Goal: Task Accomplishment & Management: Complete application form

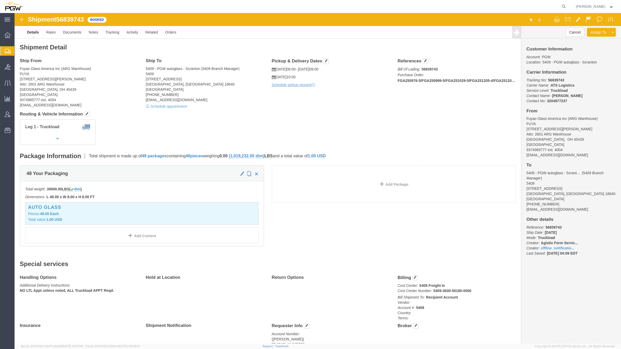
click at [0, 0] on span "Create from Template" at bounding box center [0, 0] width 0 height 0
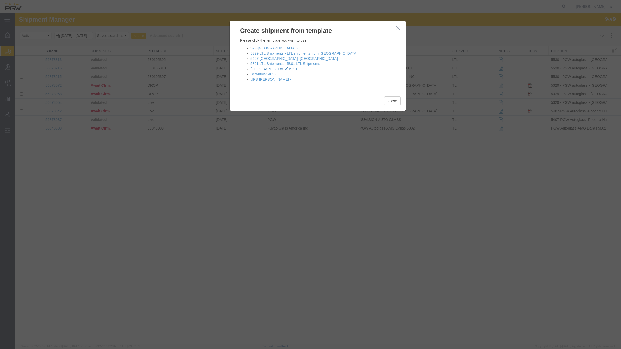
click at [267, 69] on link "Fort Worth 5801 -" at bounding box center [274, 69] width 49 height 4
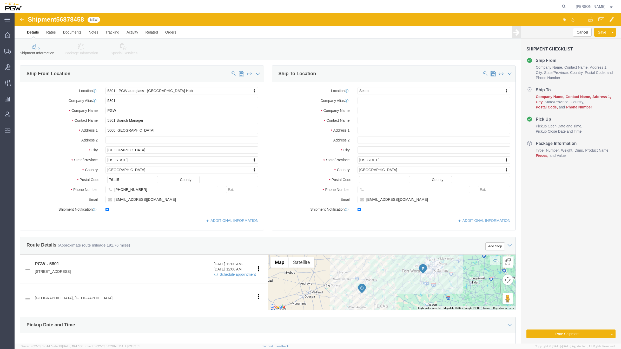
select select "62891"
select select
type input "652"
select select "28435"
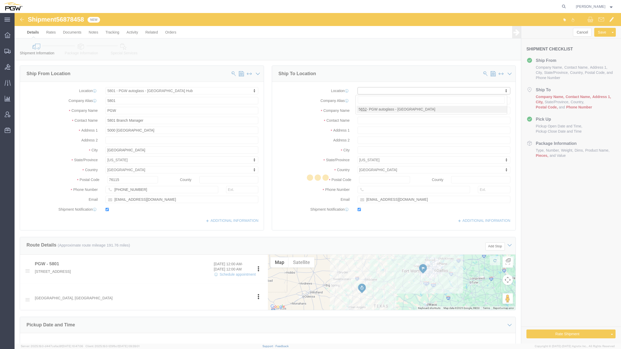
type input "5652"
type input "PGW"
type input "5652 Branch Manager"
type input "4640 Hickory Hill Road"
type input "Memphis"
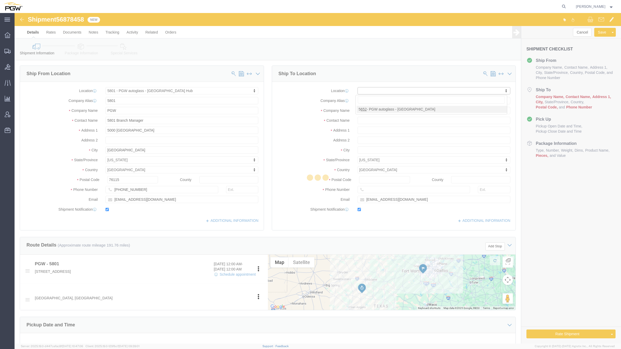
type input "38141"
type input "901-332-9208"
type input "kgarrett@pgwautoglass.com"
select select "TN"
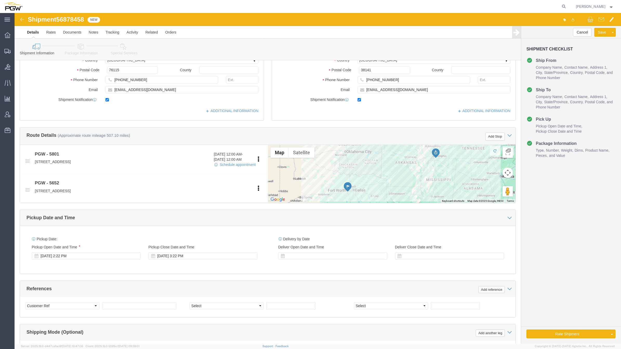
scroll to position [112, 0]
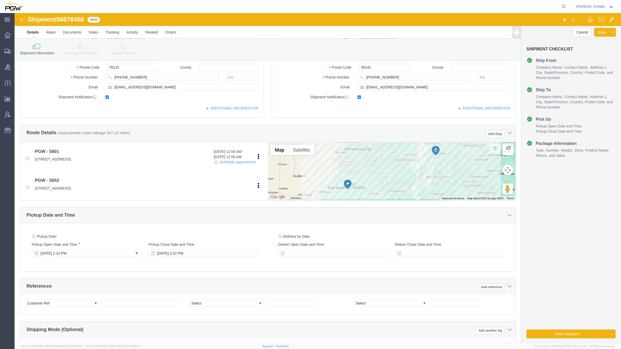
click div "Sep 19 2025 2:22 PM"
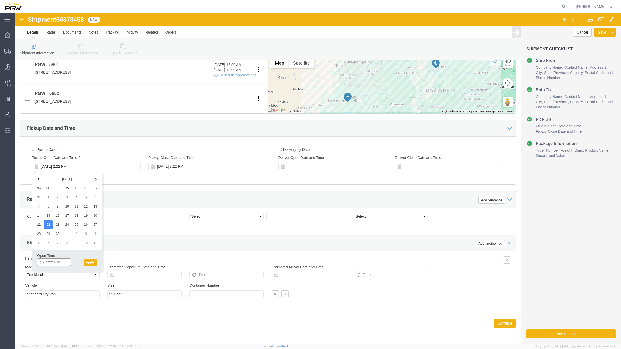
click input "2:22 PM"
type input "9:00 AM"
click button "Apply"
click select "Select Account Type Activity ID Airline Appointment Number ASN Batch Request # …"
select select "BOL"
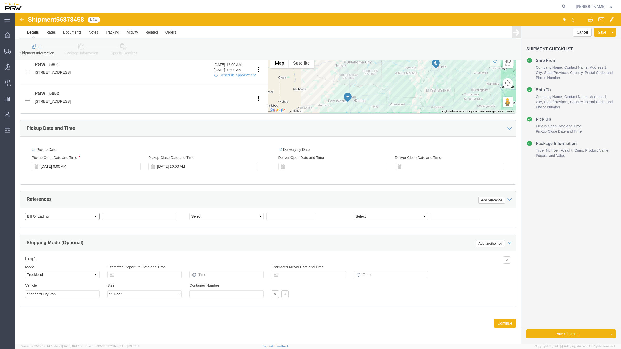
click select "Select Account Type Activity ID Airline Appointment Number ASN Batch Request # …"
click span "56878458"
copy span "56878458"
click input "text"
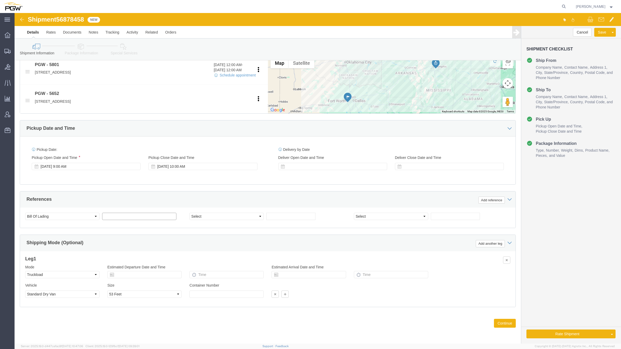
paste input "56878458"
type input "56878458"
click select "Select Account Type Activity ID Airline Appointment Number ASN Batch Request # …"
select select "ORDERNUM"
click select "Select Account Type Activity ID Airline Appointment Number ASN Batch Request # …"
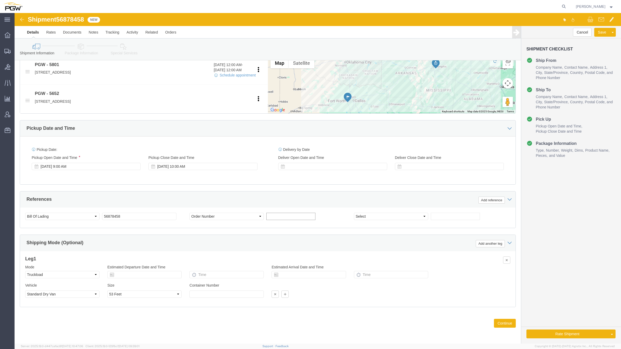
click input "text"
paste input "668634"
type input "668634"
click button "Continue"
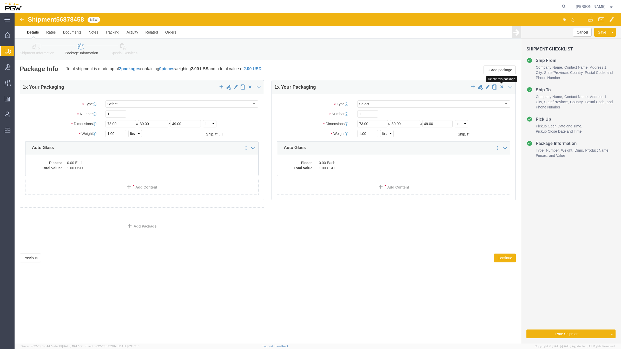
click span "button"
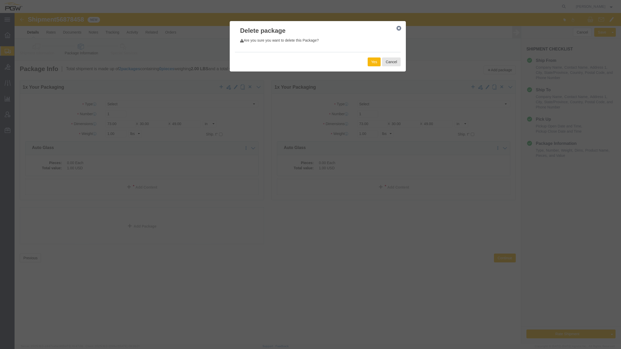
click button "Yes"
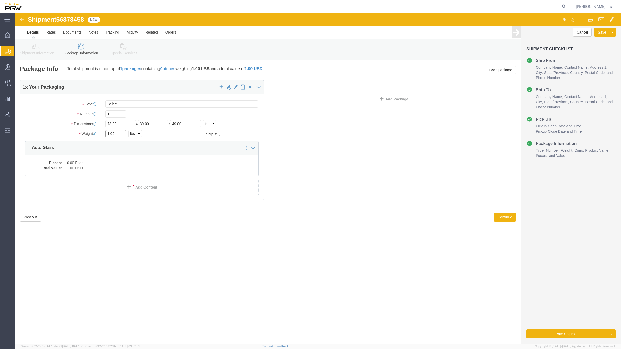
drag, startPoint x: 95, startPoint y: 120, endPoint x: 81, endPoint y: 98, distance: 26.4
click div "1.00 Select kgs lbs"
paste input "8349"
type input "18349.00"
drag, startPoint x: 98, startPoint y: 100, endPoint x: 90, endPoint y: 98, distance: 9.1
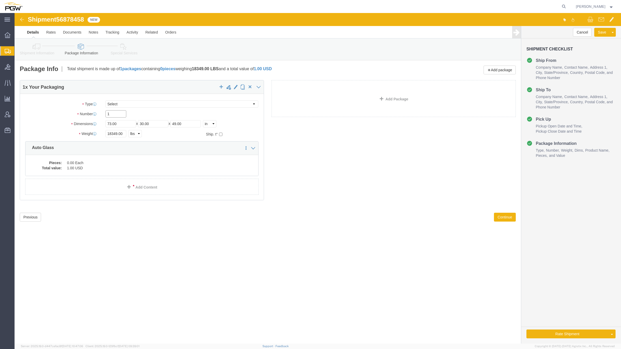
click div "1"
type input "24"
click dd "1.00 USD"
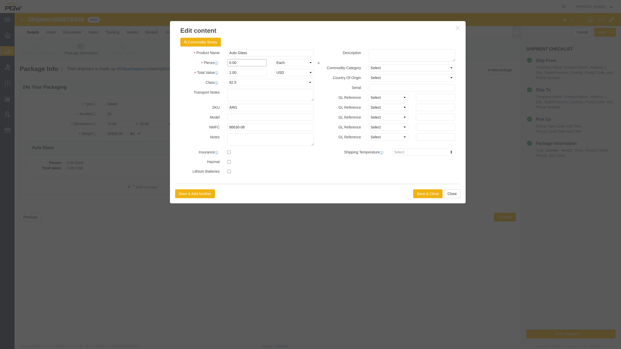
drag, startPoint x: 216, startPoint y: 49, endPoint x: 210, endPoint y: 49, distance: 6.5
click div "0.00"
type input "24.00"
type input "24"
click button "Save & Close"
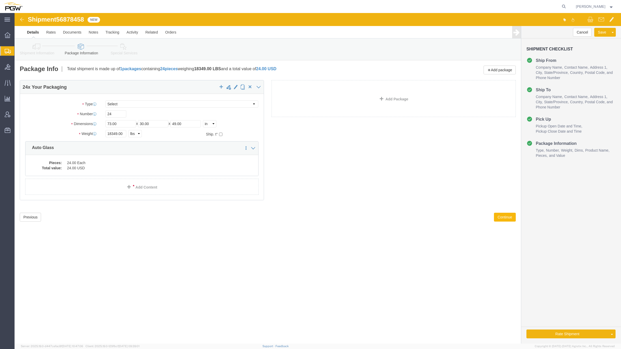
click button "Continue"
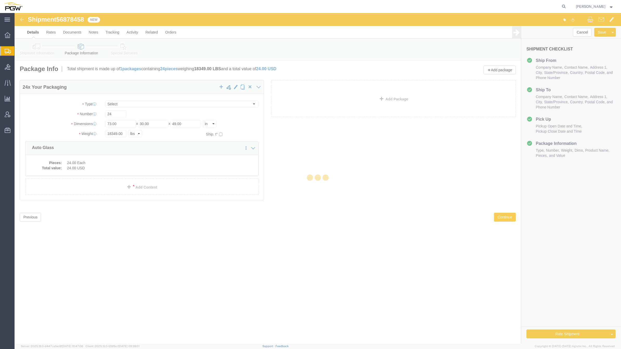
select select
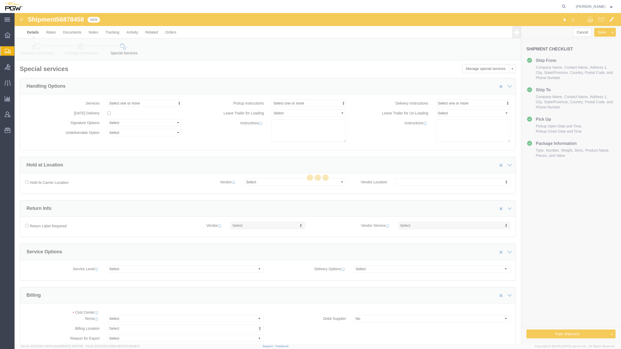
select select "COSTCENTER"
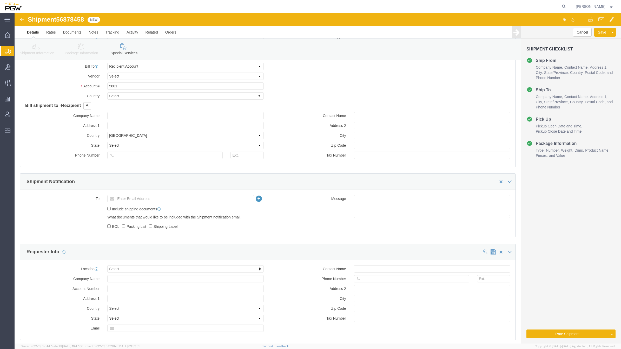
scroll to position [458, 0]
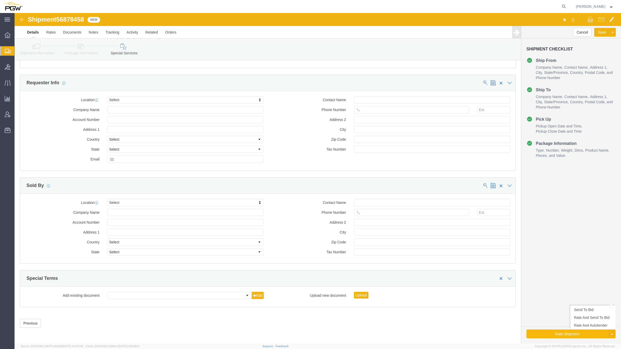
click button "Rate Shipment"
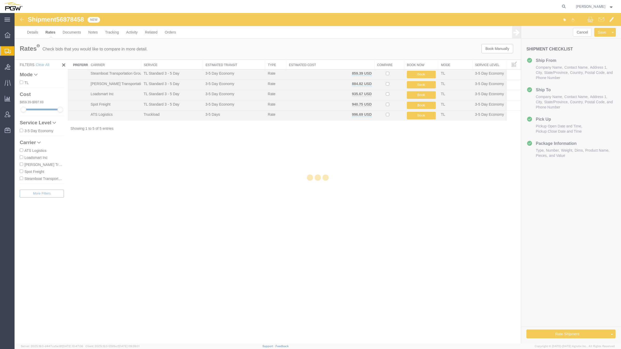
scroll to position [0, 0]
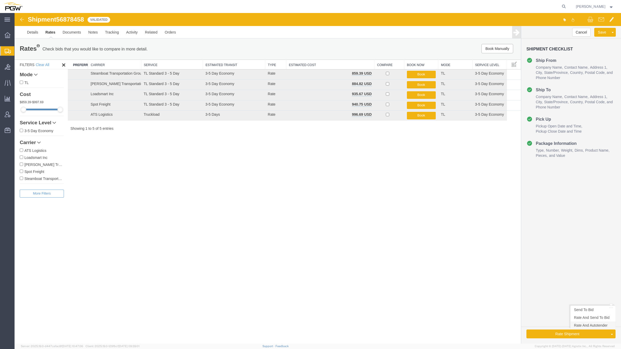
click at [588, 326] on link "Rate And Autotender" at bounding box center [592, 325] width 45 height 8
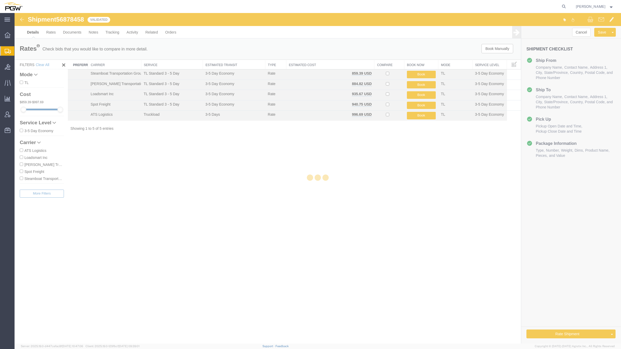
select select "62891"
select select "28435"
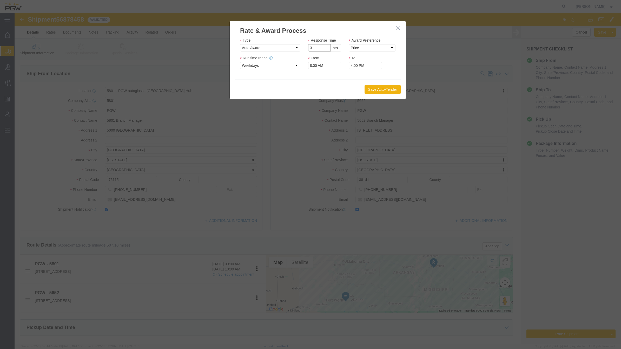
click input "3"
type input "2"
click input "2"
click select "Price Carrier Rank"
select select "LANE_RANK"
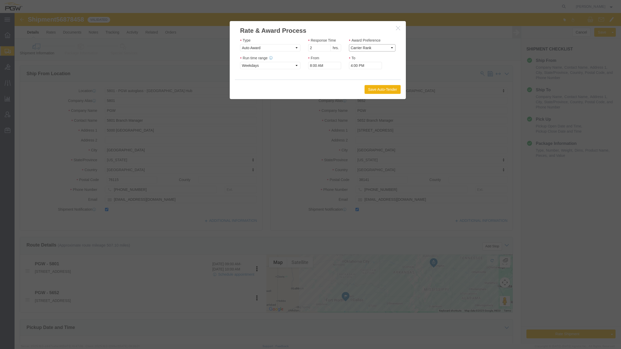
click select "Price Carrier Rank"
click button "Save Auto-Tender"
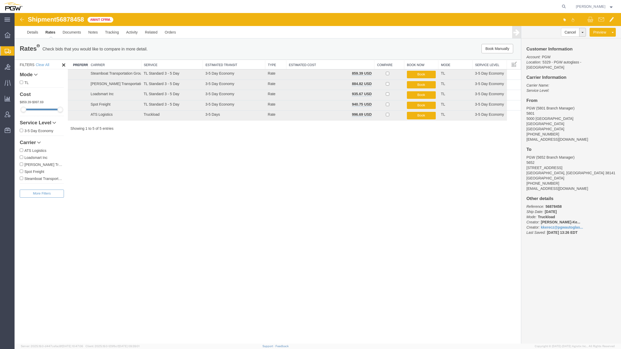
click at [81, 19] on span "56878458" at bounding box center [70, 19] width 28 height 7
drag, startPoint x: 81, startPoint y: 19, endPoint x: 68, endPoint y: 18, distance: 12.5
click at [68, 18] on span "56878458" at bounding box center [70, 19] width 28 height 7
copy span "56878458"
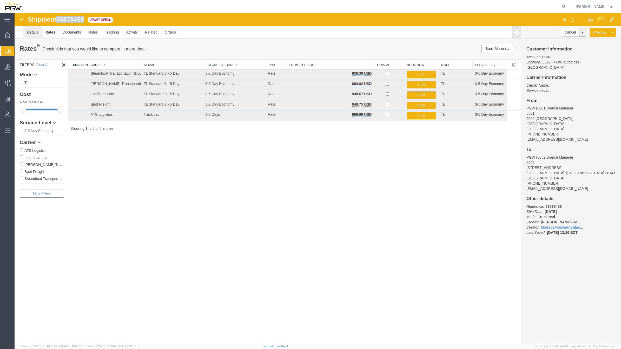
click at [35, 33] on link "Details" at bounding box center [32, 32] width 18 height 12
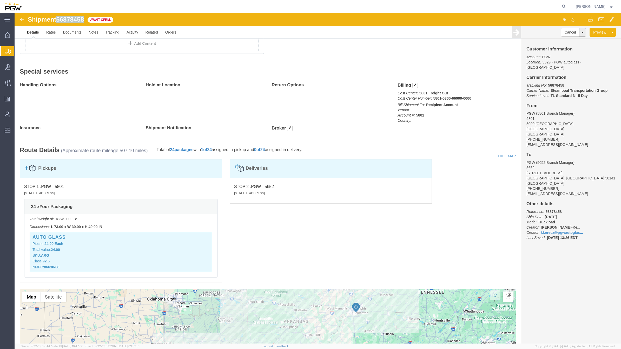
scroll to position [196, 0]
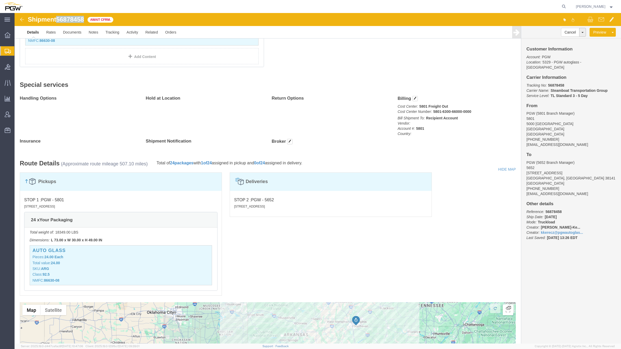
click img
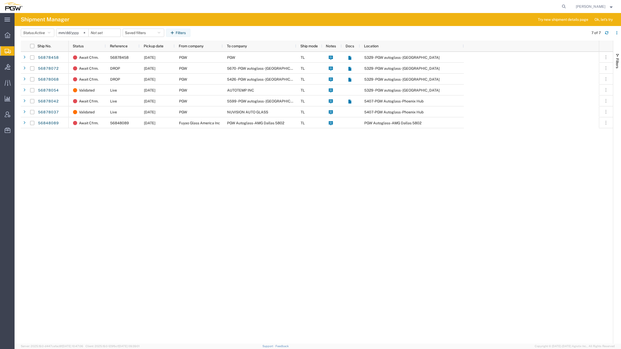
click at [0, 0] on span "Create from Template" at bounding box center [0, 0] width 0 height 0
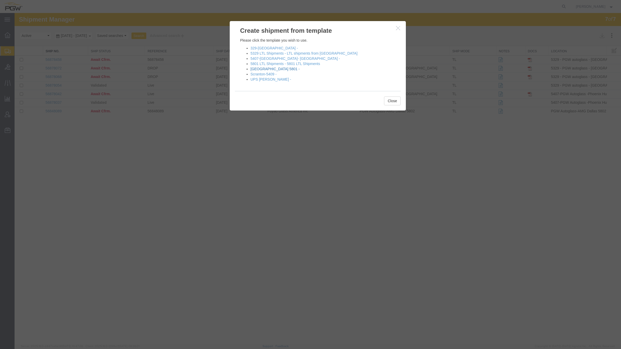
click at [269, 69] on link "Fort Worth 5801 -" at bounding box center [274, 69] width 49 height 4
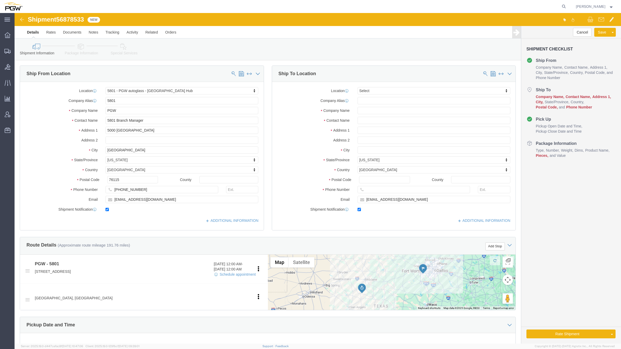
select select "62891"
select select
type input "815"
drag, startPoint x: 364, startPoint y: 99, endPoint x: 392, endPoint y: 113, distance: 31.6
select select "62936"
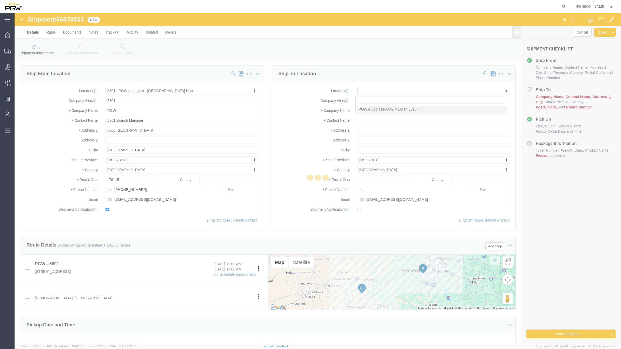
type input "5815"
type input "PGW Autoglass-AMG McAllen 5815"
type input "6613 S 27th Street"
type input "McAllen"
type input "78503"
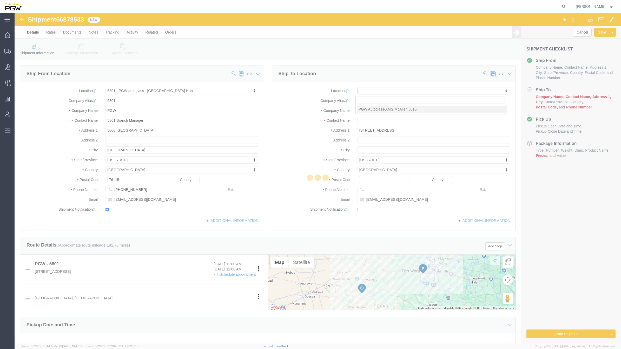
type input "956-631-1535"
checkbox input "false"
select select "TX"
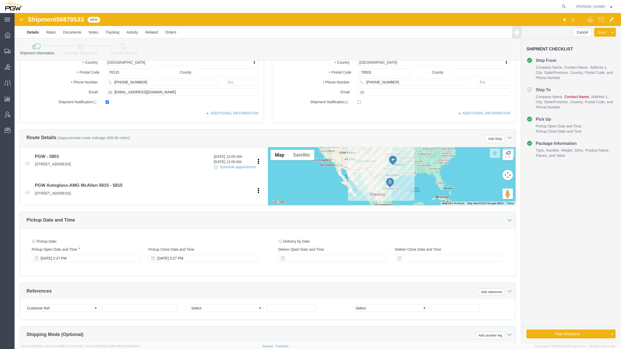
scroll to position [109, 0]
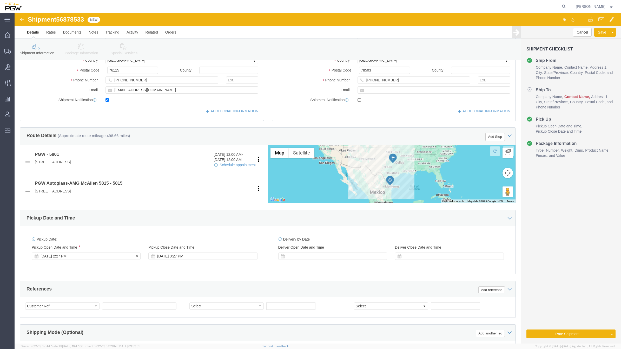
click div "Sep 19 2025 2:27 PM"
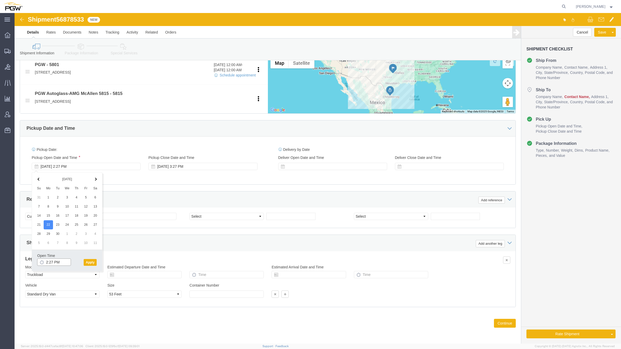
click input "2:27 PM"
type input "10:00 AM"
click button "Apply"
click span "56878533"
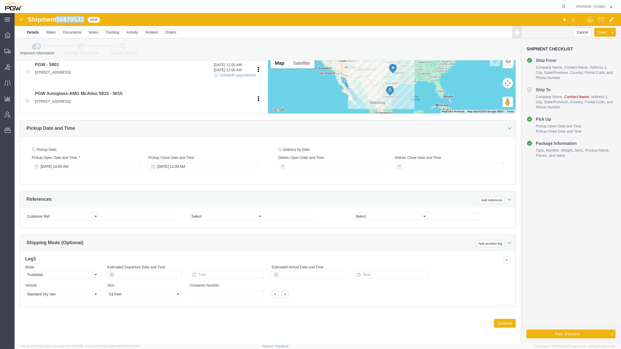
copy span "56878533"
click input "text"
paste input "56878533"
type input "56878533"
click select "Select Account Type Activity ID Airline Appointment Number ASN Batch Request # …"
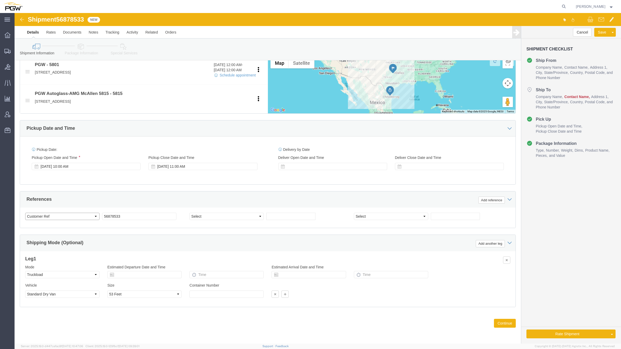
select select "BOL"
click select "Select Account Type Activity ID Airline Appointment Number ASN Batch Request # …"
click input "text"
paste input "668700"
type input "668700"
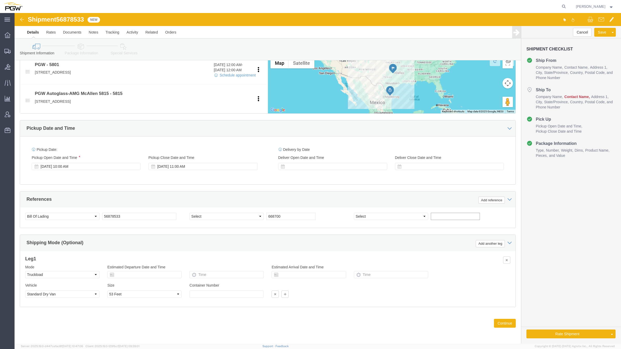
click input "text"
paste input "668700"
type input "668709"
click select "Select Account Type Activity ID Airline Appointment Number ASN Batch Request # …"
select select "ORDERNUM"
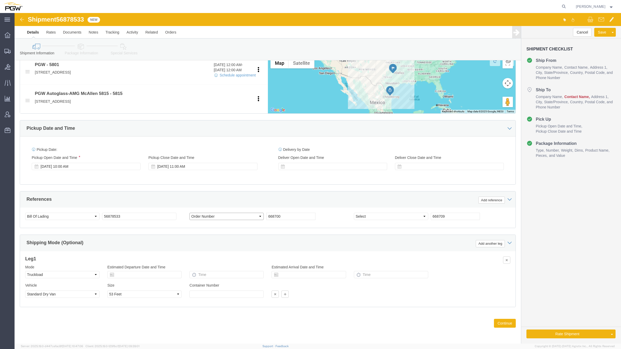
click select "Select Account Type Activity ID Airline Appointment Number ASN Batch Request # …"
select select "ORDERNUM"
click select "Select Account Type Activity ID Airline Appointment Number ASN Batch Request # …"
click button "Continue"
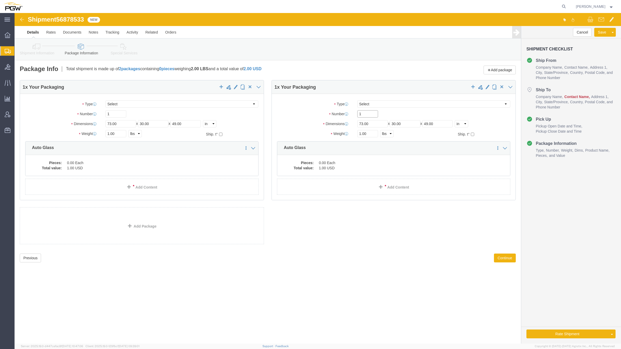
drag, startPoint x: 353, startPoint y: 101, endPoint x: 339, endPoint y: 99, distance: 13.6
click div "1"
type input "2"
drag, startPoint x: 101, startPoint y: 100, endPoint x: 93, endPoint y: 97, distance: 7.9
click div "Package Type Select Bale(s) Basket(s) Bolt(s) Bottle(s) Buckets Bulk Bundle(s) …"
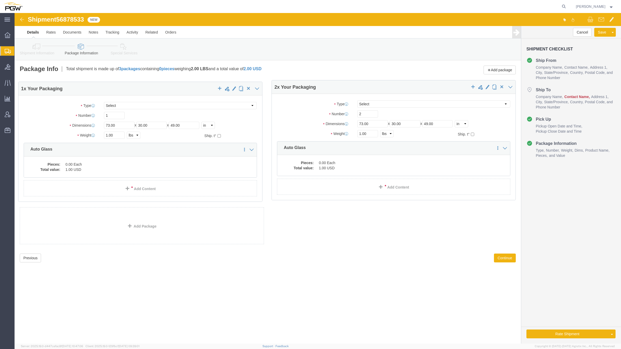
drag, startPoint x: 93, startPoint y: 97, endPoint x: 92, endPoint y: 99, distance: 3.3
click div "1 x Your Packaging Package Type Select Bale(s) Basket(s) Bolt(s) Bottle(s) Buck…"
click div "Package Type Select Bale(s) Basket(s) Bolt(s) Bottle(s) Buckets Bulk Bundle(s) …"
type input "29"
drag, startPoint x: 95, startPoint y: 120, endPoint x: 86, endPoint y: 116, distance: 9.9
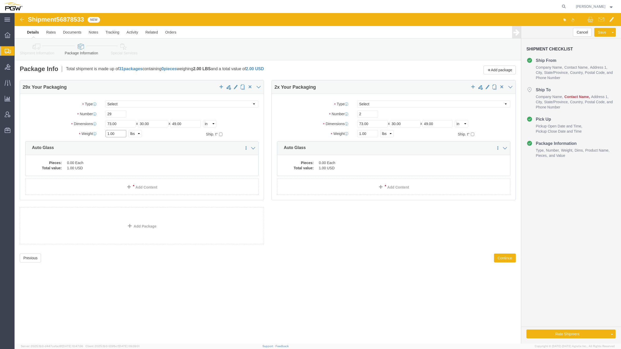
click div "Package Type Select Bale(s) Basket(s) Bolt(s) Bottle(s) Buckets Bulk Bundle(s) …"
paste input "22488"
type input "22488.00"
click dd "1.00 USD"
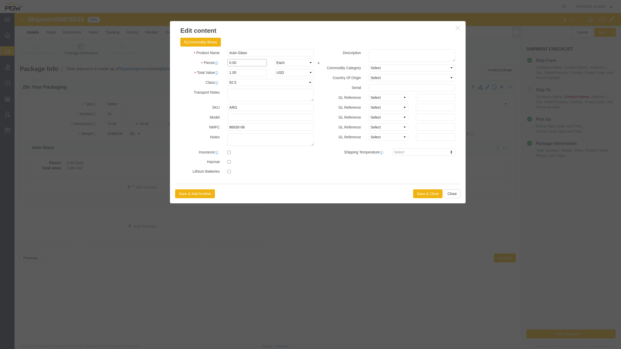
drag, startPoint x: 217, startPoint y: 48, endPoint x: 213, endPoint y: 46, distance: 3.9
click div "Product Name Auto Glass Pieces 0.00 Select Bag Barrels 100Board Feet Bottle Box…"
type input "29.00"
type input "29"
click button "Save & Close"
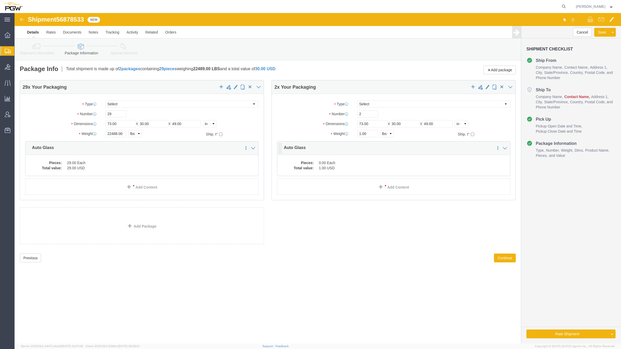
click dd "1.00 USD"
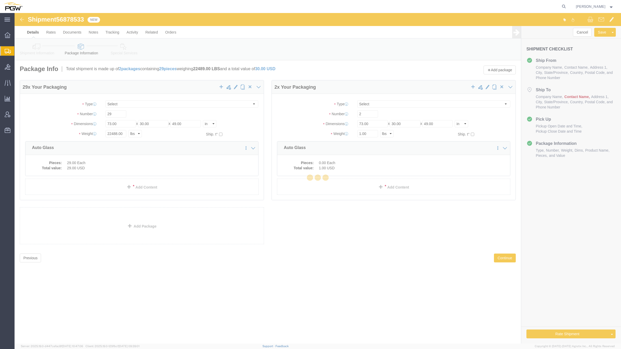
click at [327, 168] on div at bounding box center [318, 178] width 606 height 330
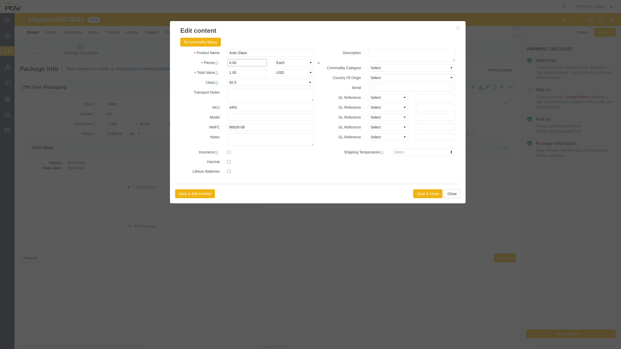
click input "0.00"
type input "2.00"
type input "2"
click button "Save & Close"
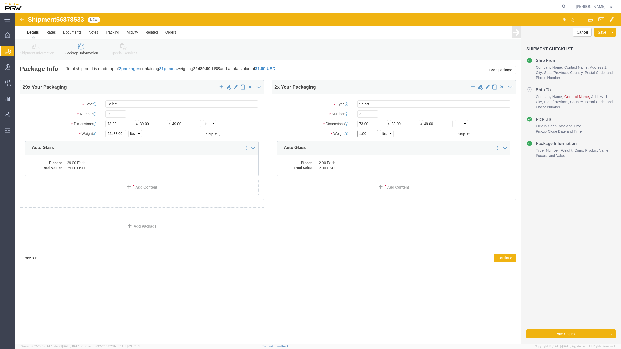
click input "1.00"
type input "480.00"
click div "Pieces: 2.00 Each Total value: 2.00 USD"
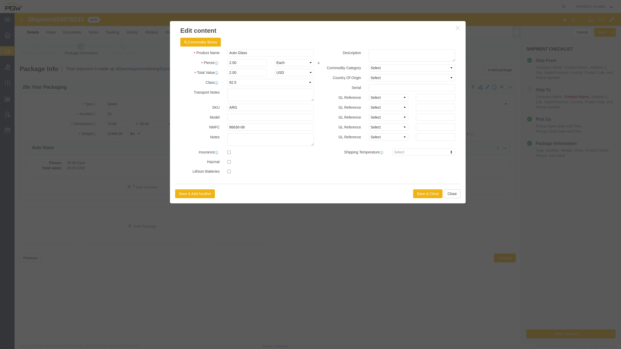
click button "button"
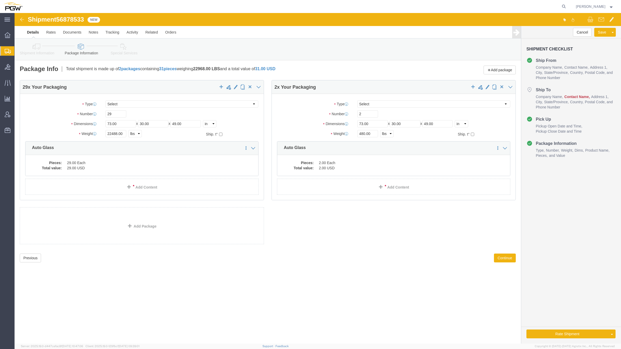
click div "Previous Continue"
click button "Continue"
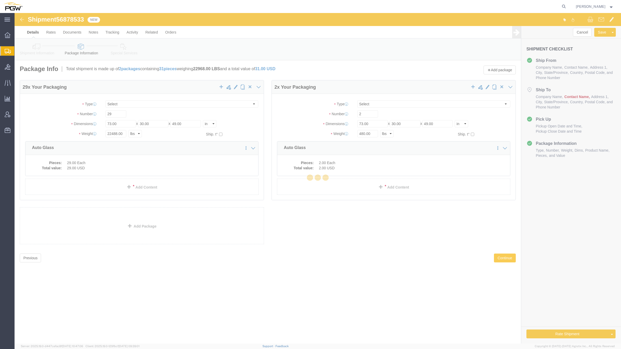
select select
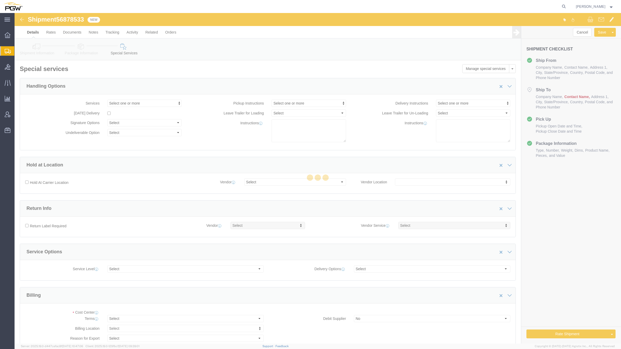
select select "COSTCENTER"
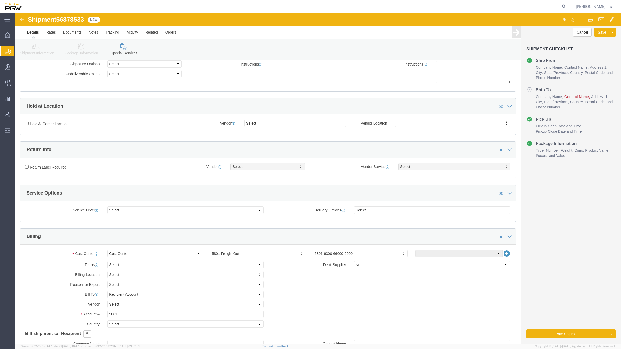
scroll to position [55, 0]
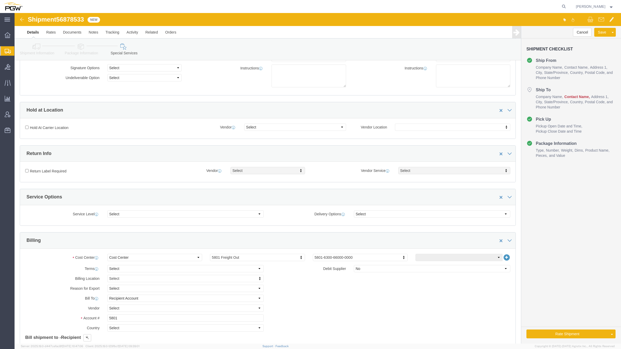
click link "Shipment Information"
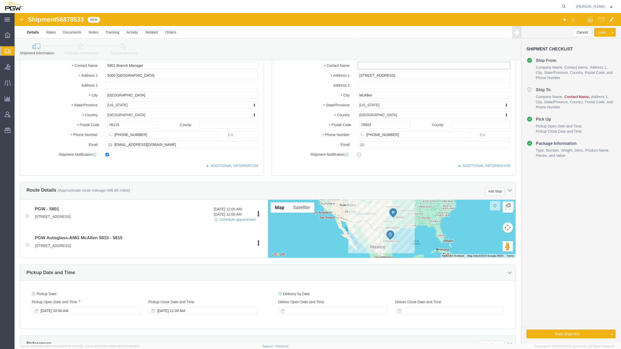
click input "text"
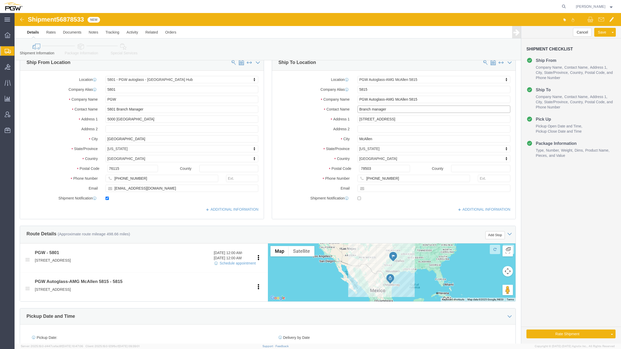
scroll to position [9, 0]
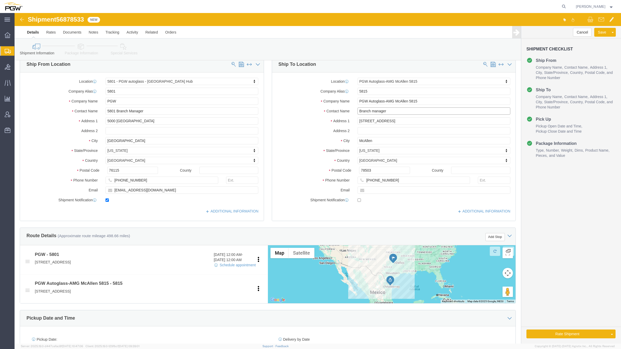
type input "Branch manager"
click span "56878533"
copy span "56878533"
click link "Package Information"
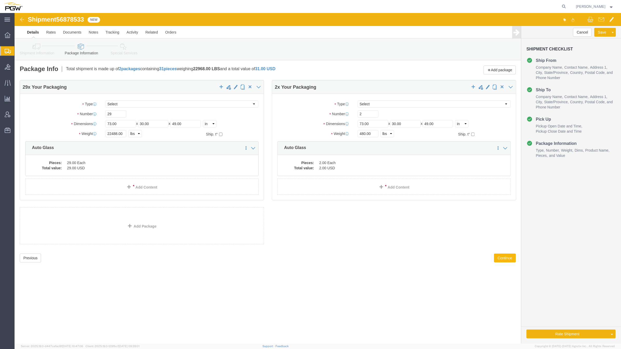
click button "Continue"
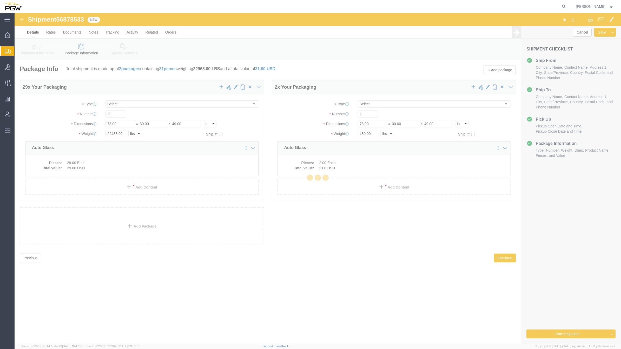
select select
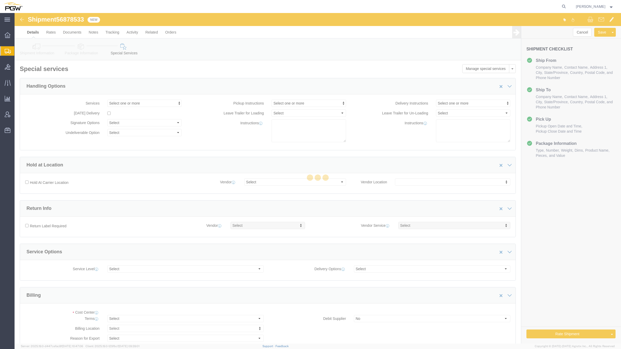
select select "COSTCENTER"
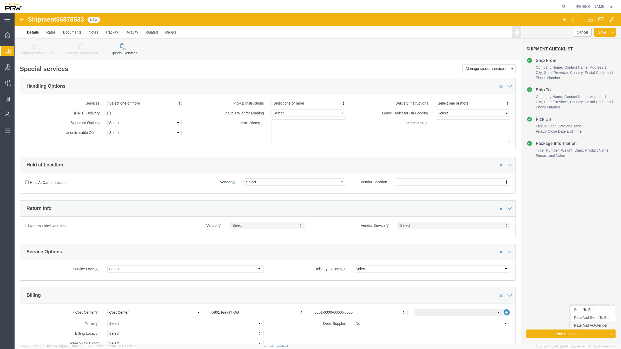
click link "Rate And Autotender"
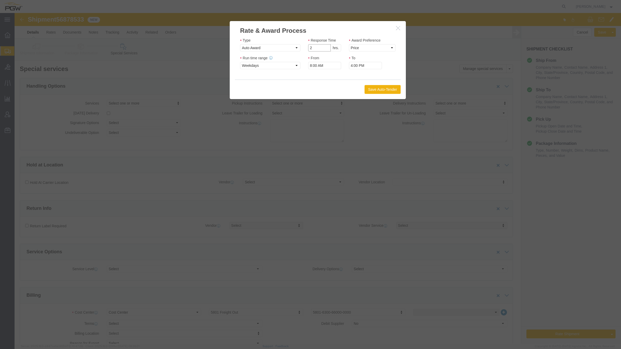
type input "2"
click input "2"
click select "Price Carrier Rank"
select select "LANE_RANK"
click select "Price Carrier Rank"
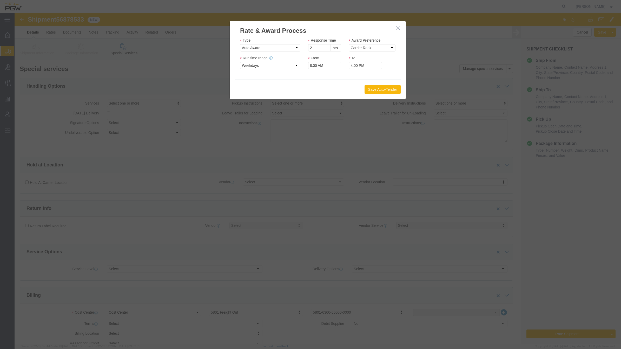
click button "Save Auto-Tender"
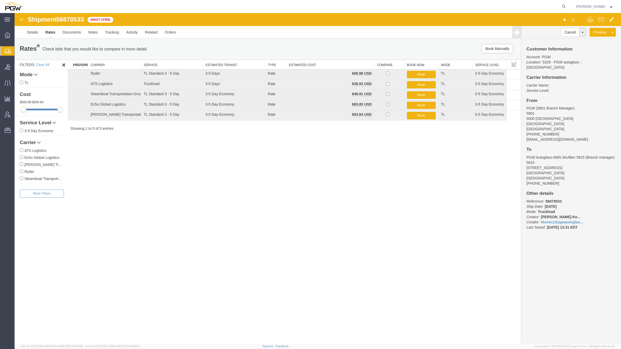
click at [0, 0] on span "Create from Template" at bounding box center [0, 0] width 0 height 0
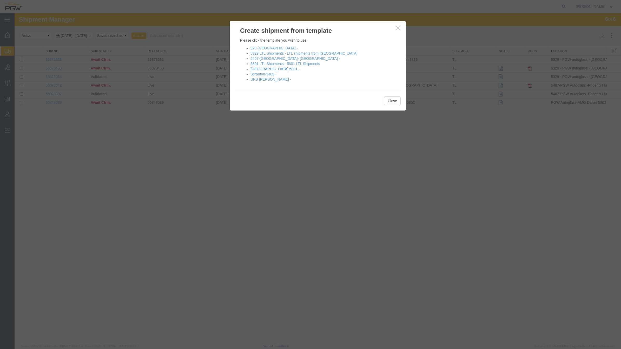
click at [263, 69] on link "Fort Worth 5801 -" at bounding box center [274, 69] width 49 height 4
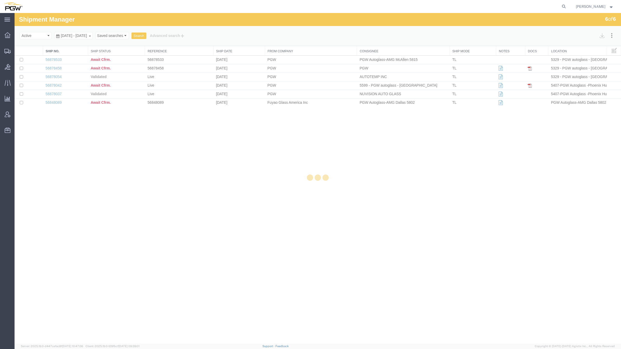
select select "62891"
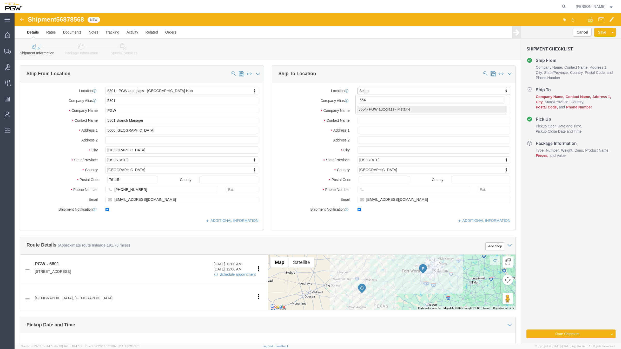
type input "654"
select select "28437"
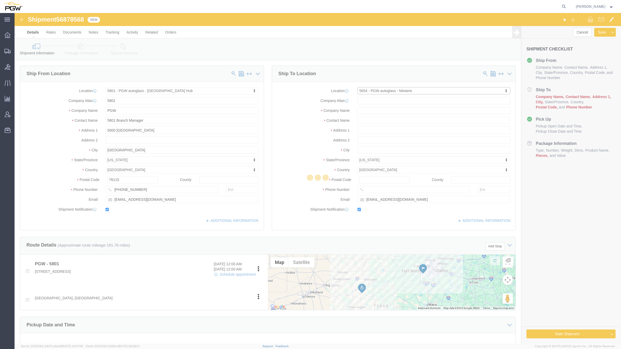
type input "5654"
type input "PGW"
type input "5654 Branch Manager"
type input "1000 L and A Rd"
type input "Metairie"
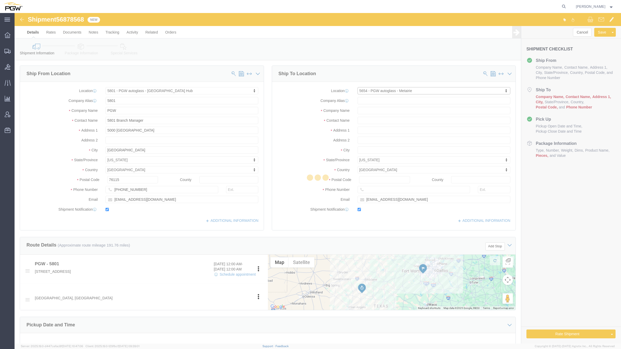
type input "70001"
type input "504-834-2553"
type input "lkqsp_o_pm_5654@pgwag.com"
select select "LA"
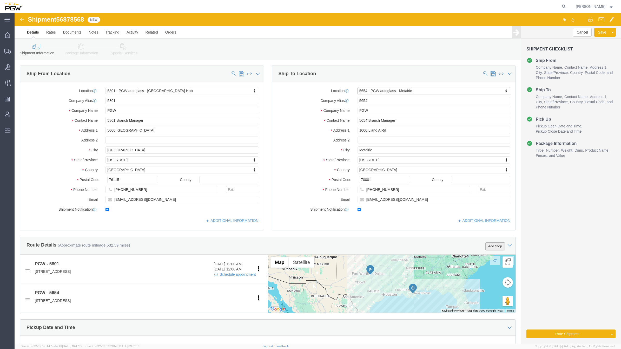
click button "Add Stop"
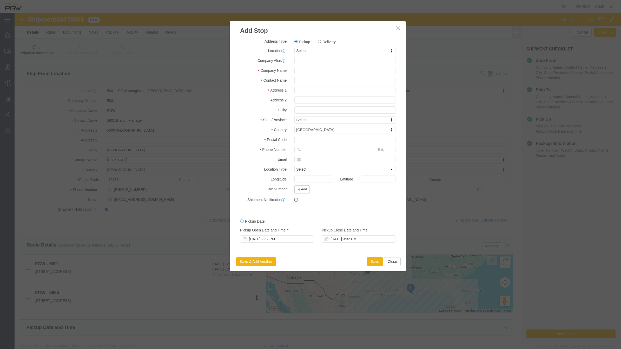
click div "Address Type Pickup Delivery Location Select Select My Profile Location 5303 - …"
click label "Delivery"
click input "Delivery"
radio input "true"
select select
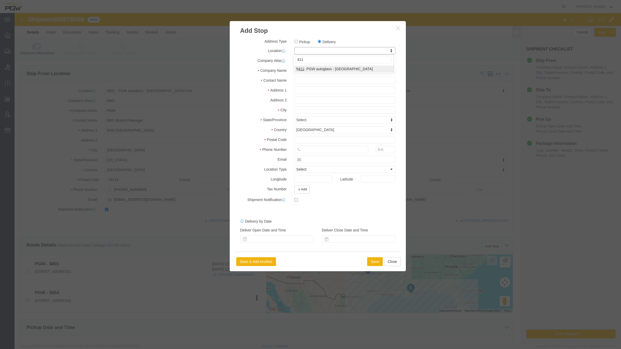
type input "411"
select select "28265"
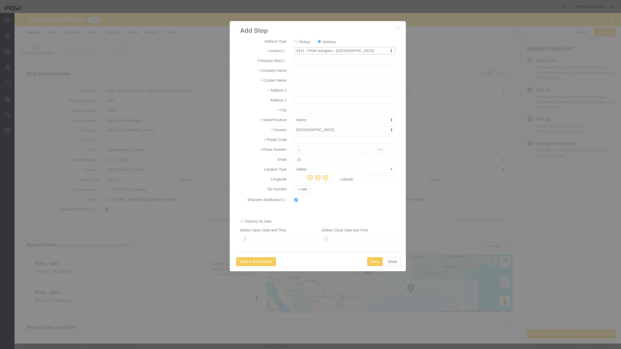
type input "5411"
type input "PGW"
type input "5411 Branch Manager"
type input "205 Commission Blvd"
type input "Lafayette"
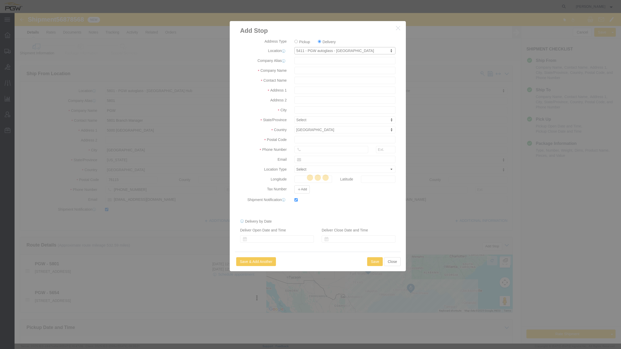
type input "70508"
type input "586-759-0514"
type input "lkqsp_o_pm_5411@pgwag.com"
checkbox input "true"
select select "LA"
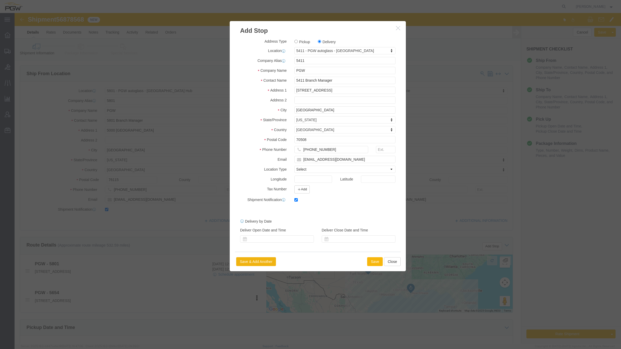
click button "Save"
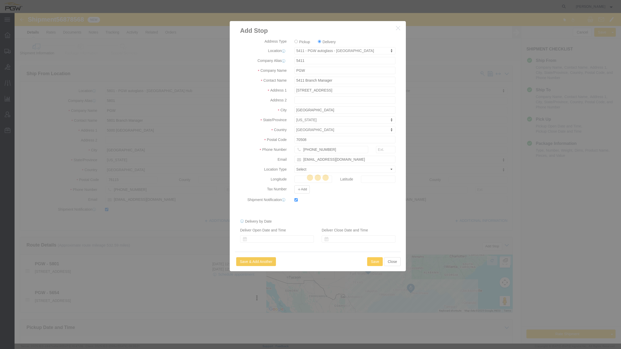
select select "D"
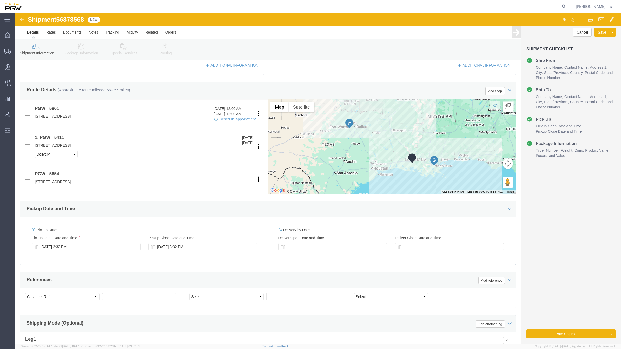
scroll to position [158, 0]
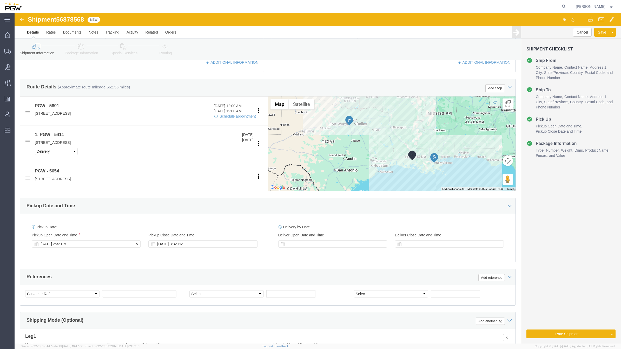
click div "Sep 19 2025 2:32 PM"
click input "2:32 PM"
type input "1:00 PM"
click button "Apply"
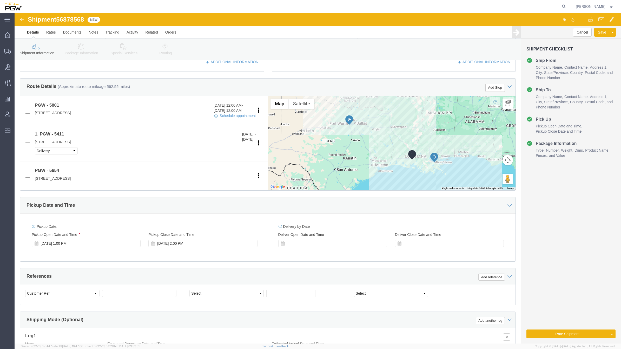
click span "56878568"
copy span "56878568"
click input "text"
paste input "56878568"
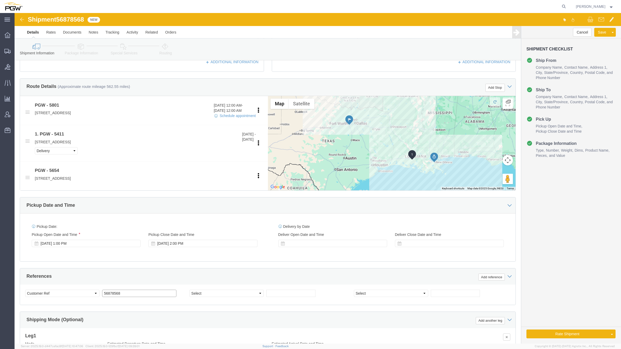
type input "56878568"
click select "Select Account Type Activity ID Airline Appointment Number ASN Batch Request # …"
select select "BOL"
click select "Select Account Type Activity ID Airline Appointment Number ASN Batch Request # …"
click input "text"
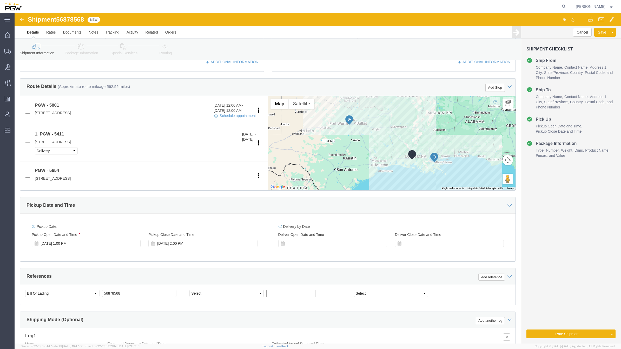
paste input "668698"
type input "668698"
click input "text"
paste input "668697"
type input "668697"
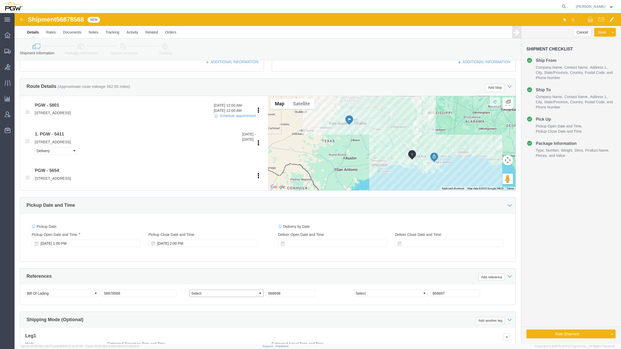
click select "Select Account Type Activity ID Airline Appointment Number ASN Batch Request # …"
select select "ORDERNUM"
click select "Select Account Type Activity ID Airline Appointment Number ASN Batch Request # …"
select select "ORDERNUM"
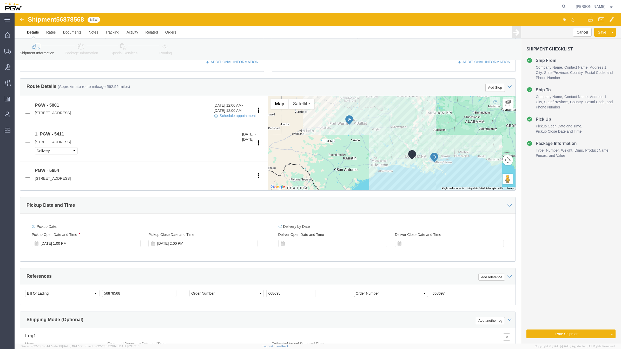
click select "Select Account Type Activity ID Airline Appointment Number ASN Batch Request # …"
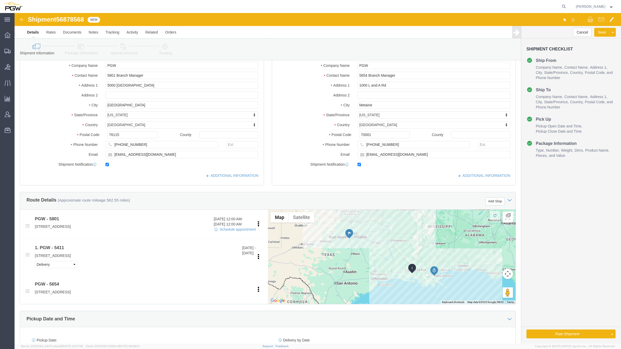
scroll to position [237, 0]
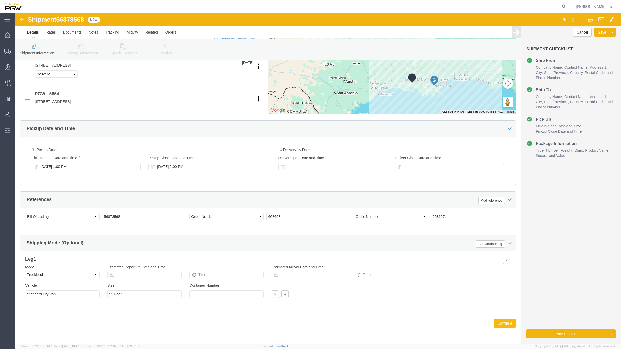
click button "Continue"
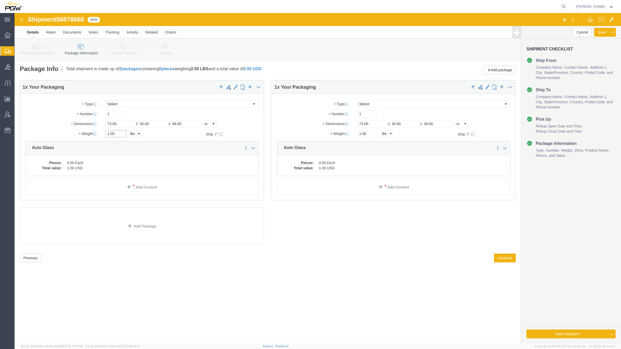
drag, startPoint x: 95, startPoint y: 121, endPoint x: 90, endPoint y: 117, distance: 6.3
click div "1.00 Select kgs lbs"
paste input "text"
paste input "18384"
type input "18384.00"
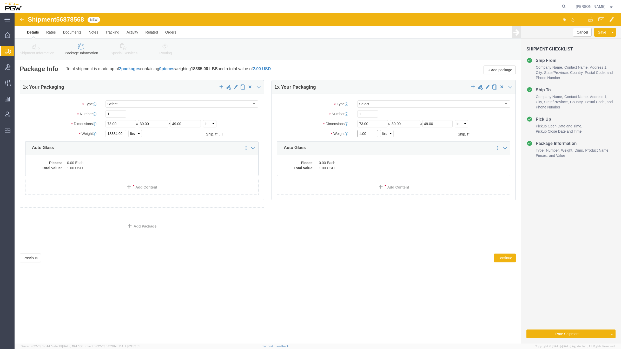
click input "1.00"
drag, startPoint x: 346, startPoint y: 121, endPoint x: 338, endPoint y: 117, distance: 9.2
click div "Weight 1.00 Select kgs lbs Ship. t°"
paste input "7232"
type input "17232.00"
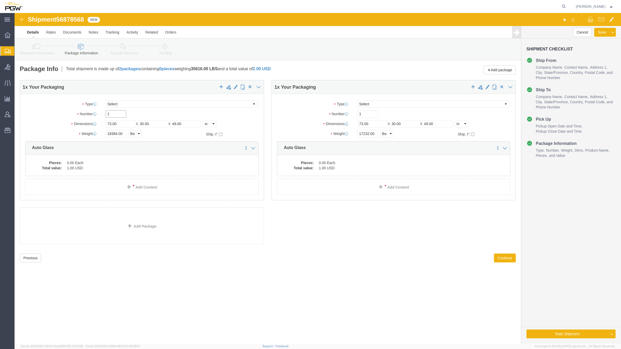
drag, startPoint x: 102, startPoint y: 104, endPoint x: 80, endPoint y: 93, distance: 25.1
click div "Package Type Select Bale(s) Basket(s) Bolt(s) Bottle(s) Buckets Bulk Bundle(s) …"
type input "22"
drag, startPoint x: 352, startPoint y: 102, endPoint x: 330, endPoint y: 99, distance: 22.3
click div "Number 1"
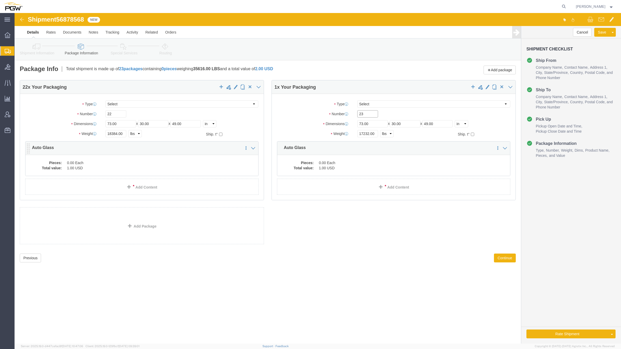
type input "23"
click dd "1.00 USD"
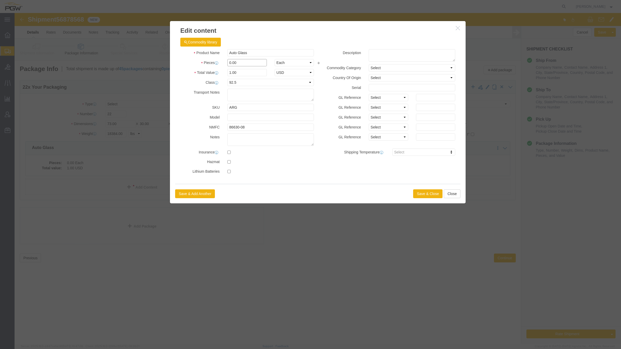
click input "0.00"
drag, startPoint x: 217, startPoint y: 50, endPoint x: 211, endPoint y: 49, distance: 5.8
click div "0.00"
type input "22.00"
type input "22"
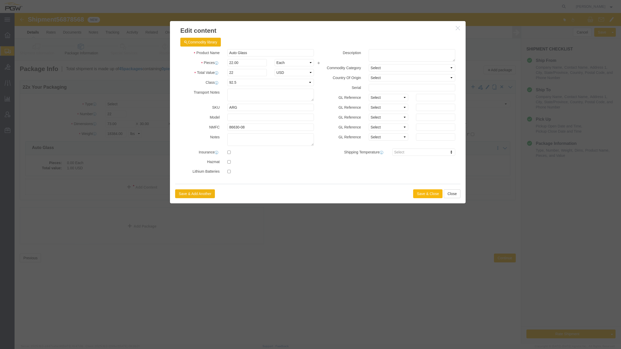
click button "Save & Close"
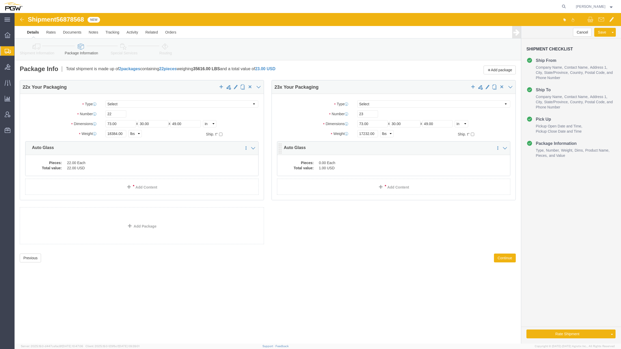
click dd "0.00 Each"
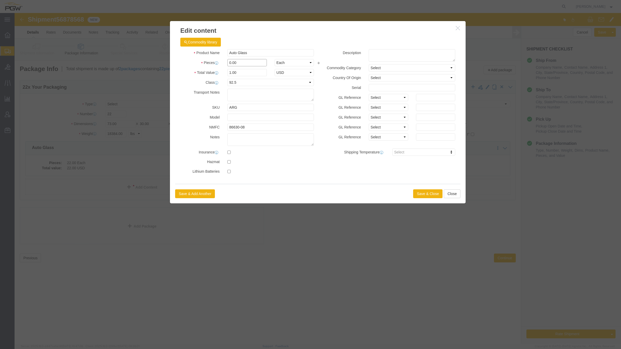
click input "0.00"
drag, startPoint x: 217, startPoint y: 50, endPoint x: 213, endPoint y: 49, distance: 4.0
click input "0.00"
type input "23.00"
type input "23"
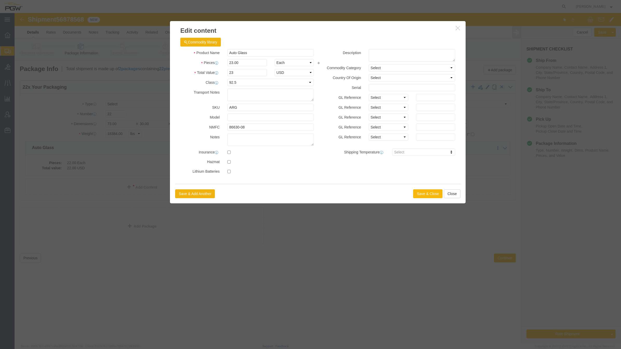
click button "Save & Close"
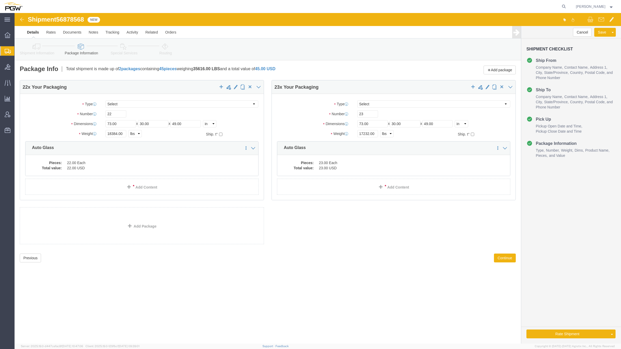
click div "Previous Continue"
click button "Continue"
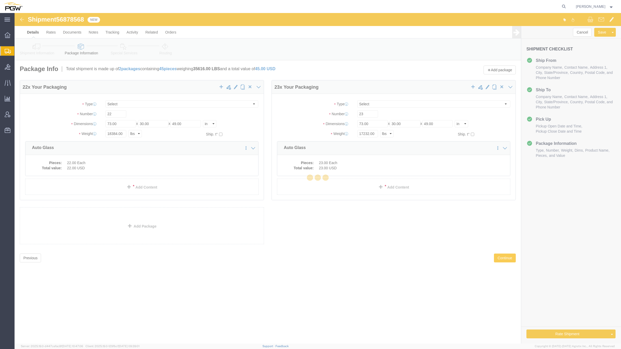
select select
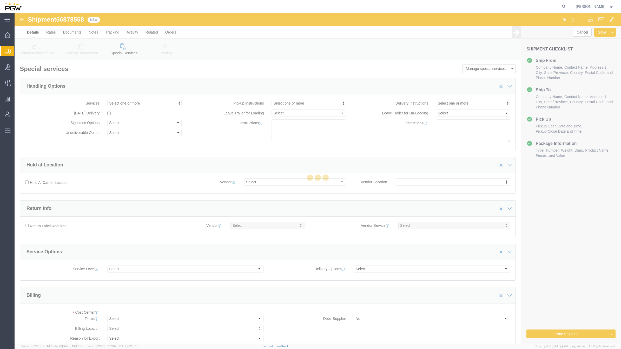
select select "COSTCENTER"
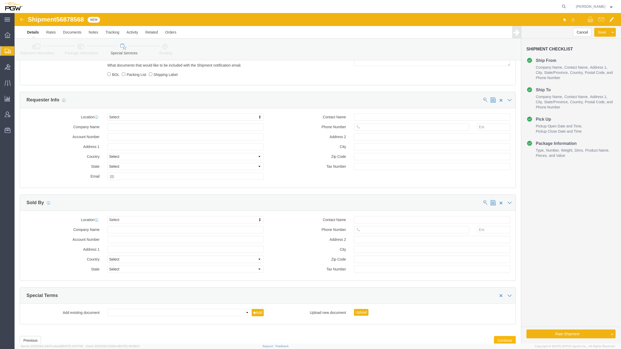
scroll to position [458, 0]
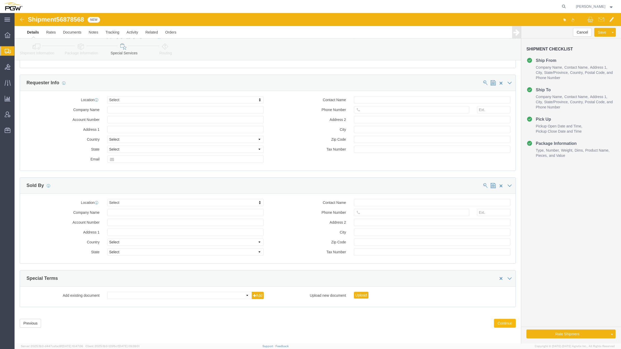
click button "Continue"
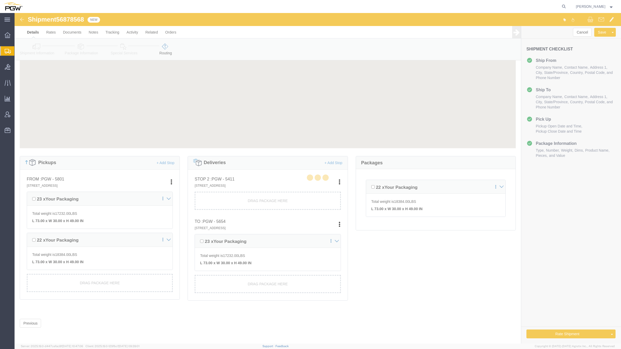
scroll to position [39, 0]
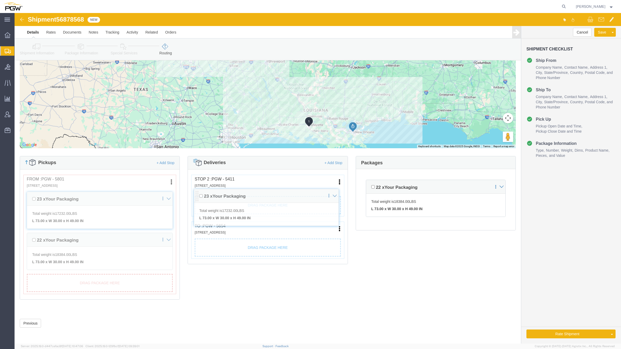
drag, startPoint x: 183, startPoint y: 225, endPoint x: 183, endPoint y: 179, distance: 45.4
click div "Pickups + Add Stop From : PGW - 5801 5000 South Freeway, Fort Worth, TX, 76115,…"
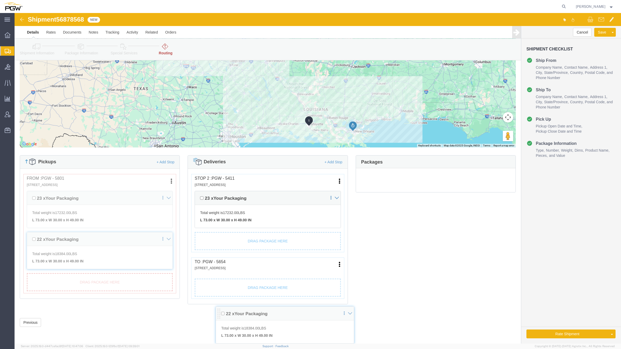
scroll to position [67, 0]
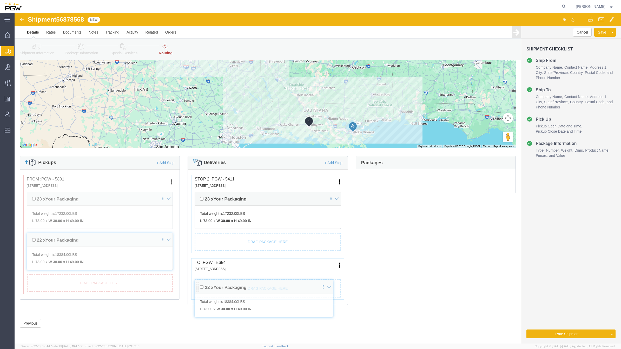
drag, startPoint x: 352, startPoint y: 239, endPoint x: 184, endPoint y: 272, distance: 171.6
click div "Pickups + Add Stop From : PGW - 5801 5000 South Freeway, Fort Worth, TX, 76115,…"
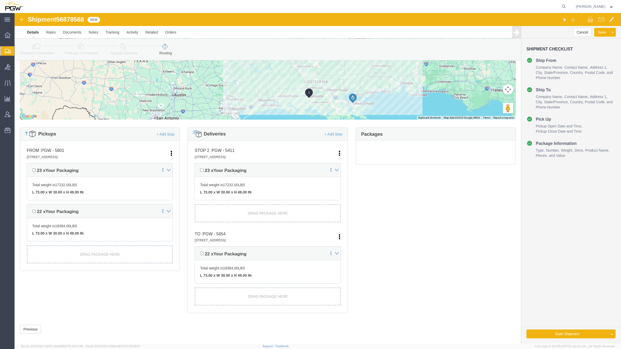
scroll to position [40, 0]
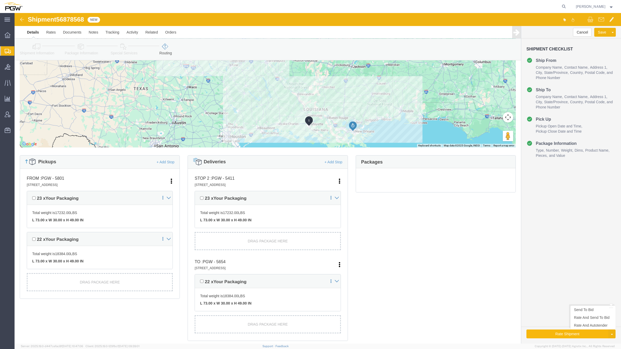
click button "Rate Shipment"
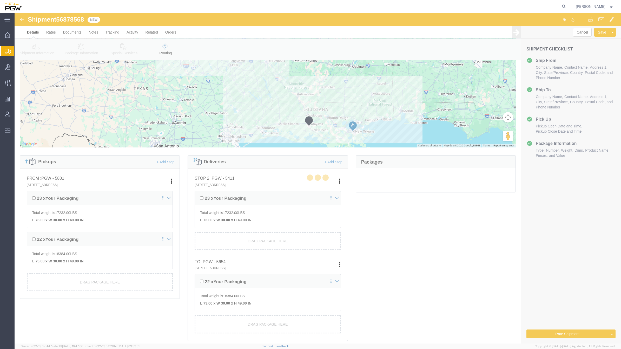
scroll to position [0, 0]
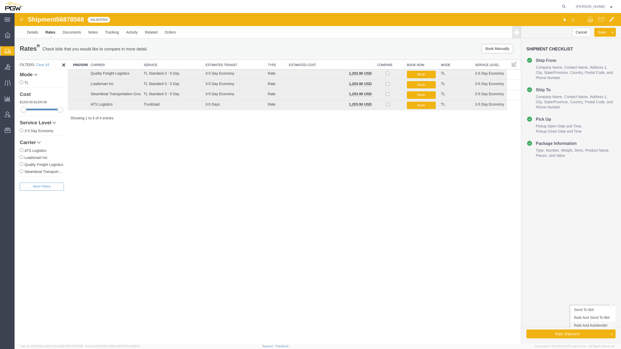
click at [581, 327] on link "Rate And Autotender" at bounding box center [592, 325] width 45 height 8
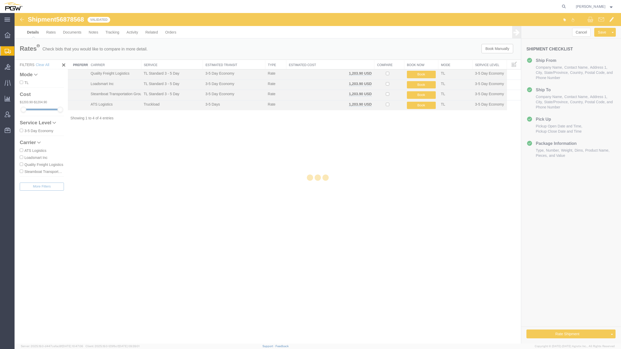
select select "62891"
select select "28437"
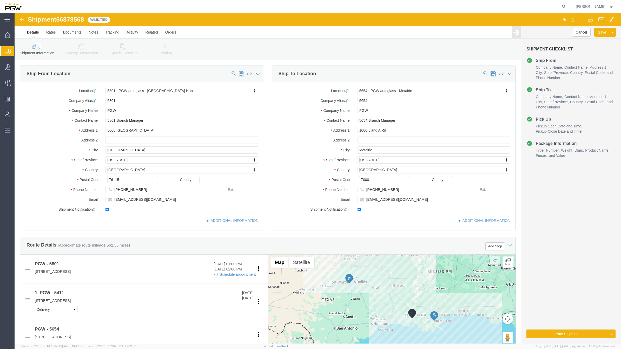
select select "62891"
select select "28437"
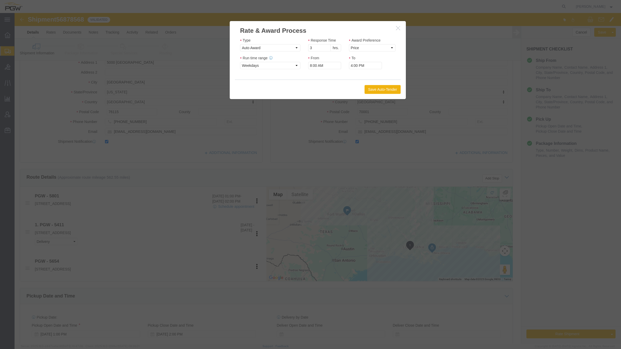
scroll to position [66, 0]
type input "2"
click input "2"
click select "Price Carrier Rank"
select select "LANE_RANK"
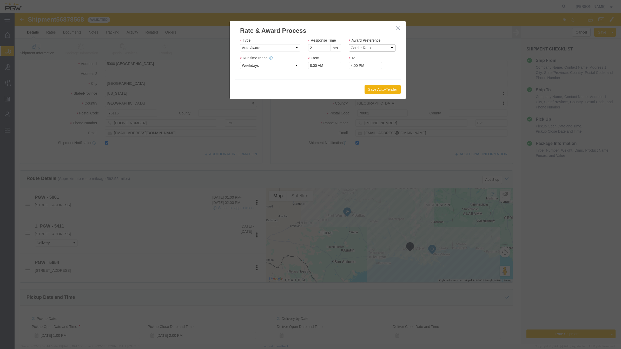
click select "Price Carrier Rank"
click button "Save Auto-Tender"
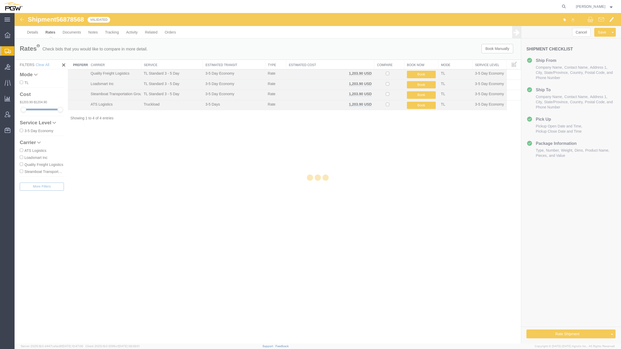
scroll to position [0, 0]
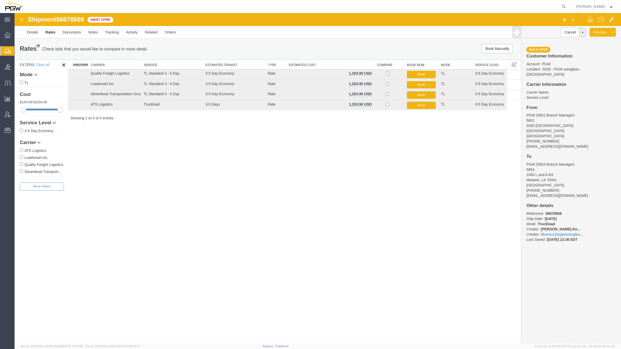
click at [73, 19] on span "56878568" at bounding box center [70, 19] width 28 height 7
copy span "56878568"
click at [560, 4] on icon at bounding box center [563, 6] width 7 height 7
paste input "56878458"
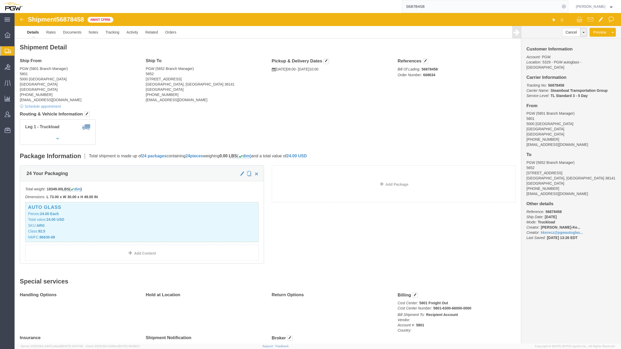
click link "Details"
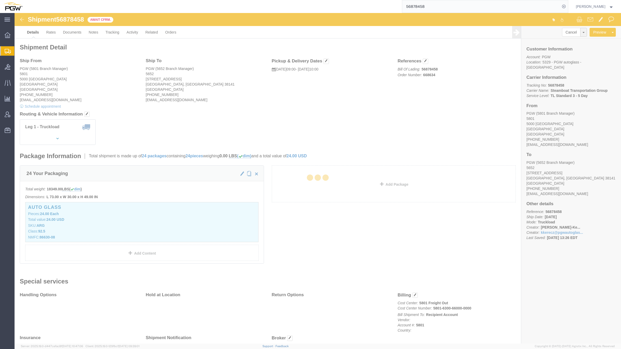
click at [35, 35] on div at bounding box center [318, 178] width 606 height 330
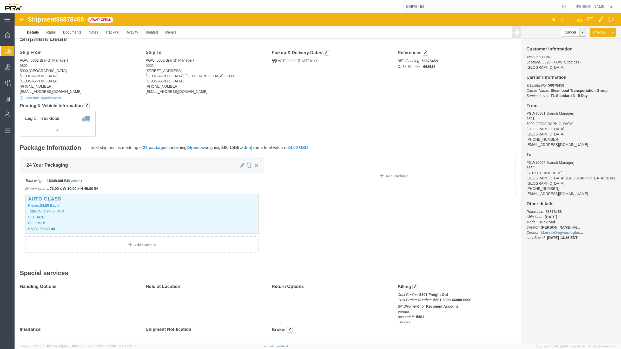
scroll to position [5, 0]
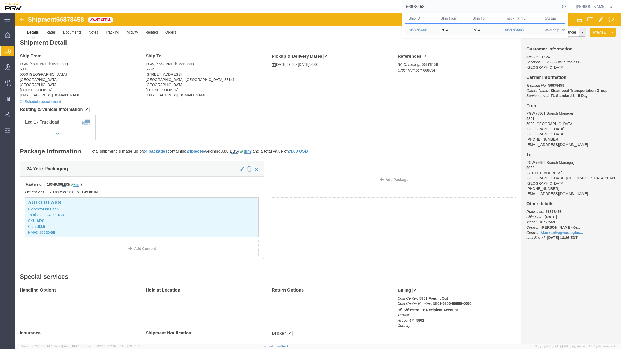
drag, startPoint x: 419, startPoint y: 6, endPoint x: 351, endPoint y: 1, distance: 67.9
click at [351, 1] on div "56878458 Ship ID Ship From Ship To Tracking Nu. Status Ship ID 56878458 Ship Fr…" at bounding box center [297, 6] width 542 height 13
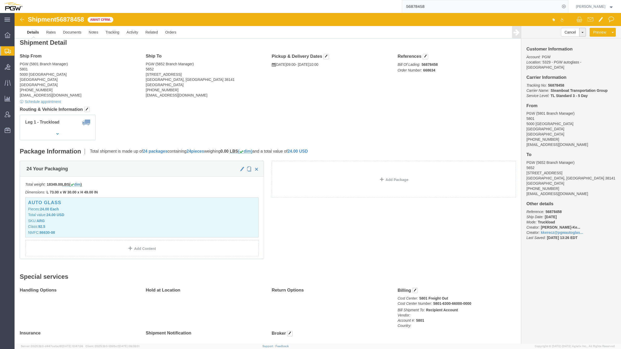
paste input "533"
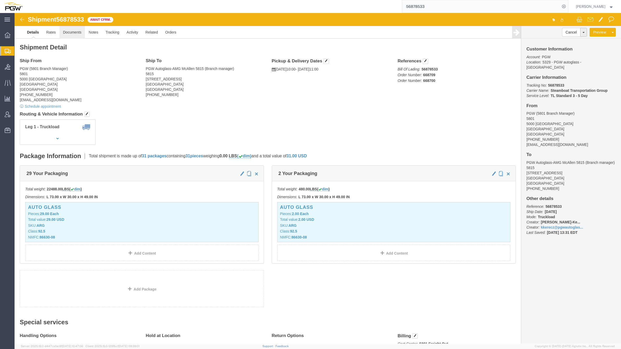
click link "Documents"
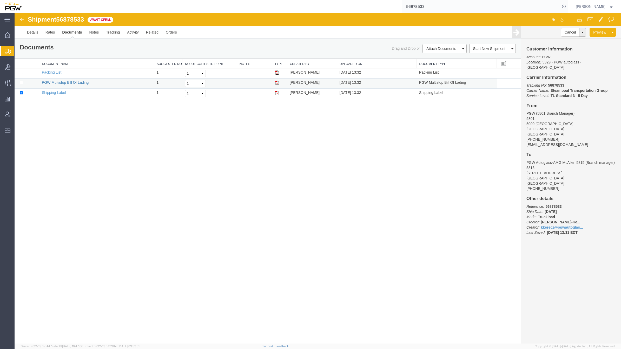
click at [82, 84] on link "PGW Multistop Bill Of Lading" at bounding box center [65, 82] width 47 height 4
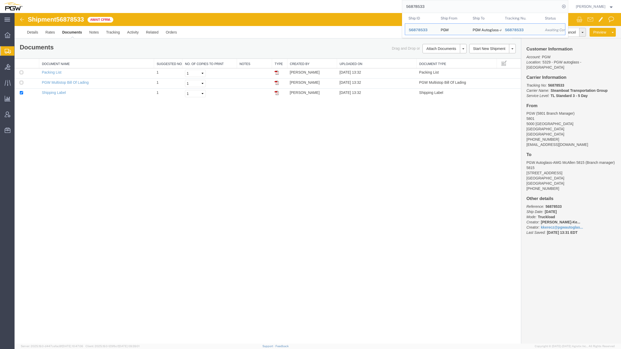
drag, startPoint x: 425, startPoint y: 6, endPoint x: 339, endPoint y: 0, distance: 86.1
click at [339, 0] on div "56878533 Ship ID Ship From Ship To Tracking Nu. Status Ship ID 56878533 Ship Fr…" at bounding box center [297, 6] width 542 height 13
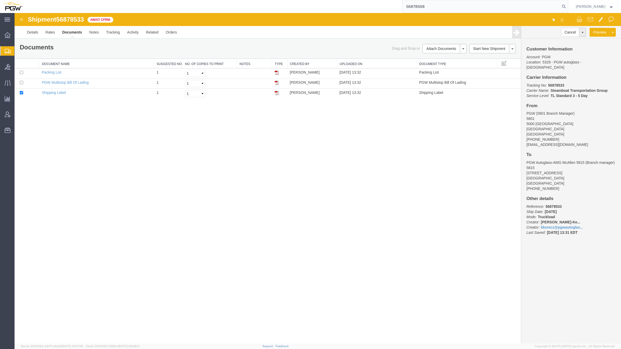
type input "56878568"
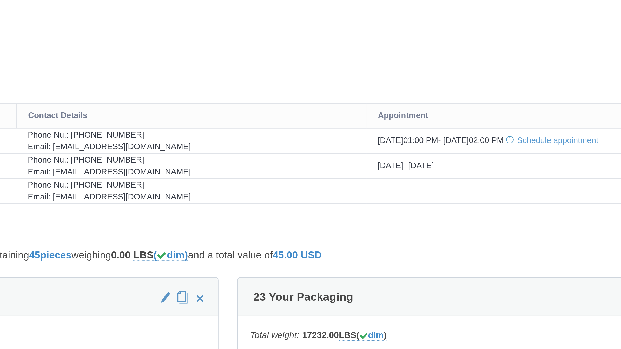
click div "Leg 1 - Truckload Vehicle 1: Standard Dry Van (53 Feet) Number of trucks: 1"
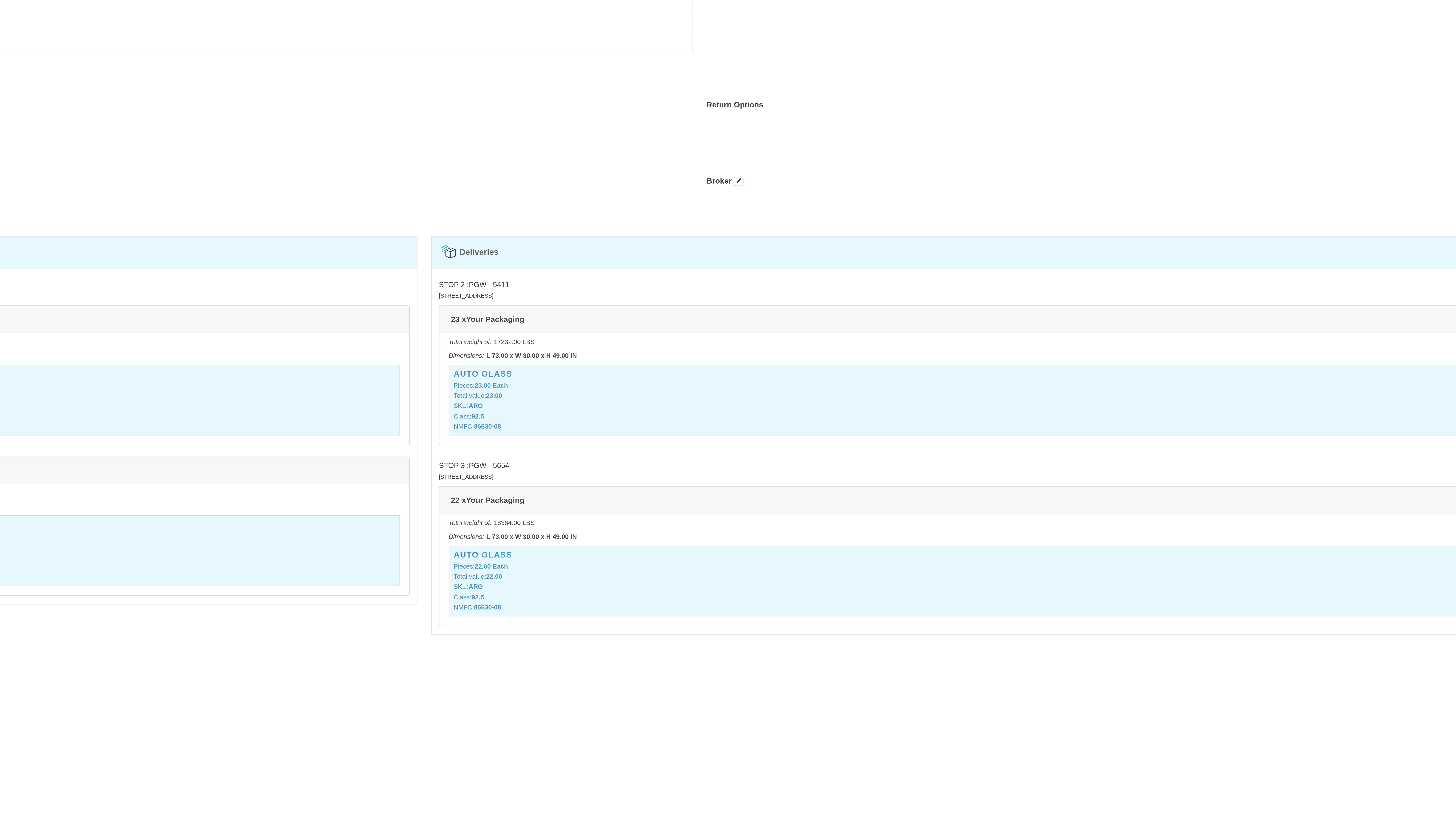
click div
